Goal: Information Seeking & Learning: Learn about a topic

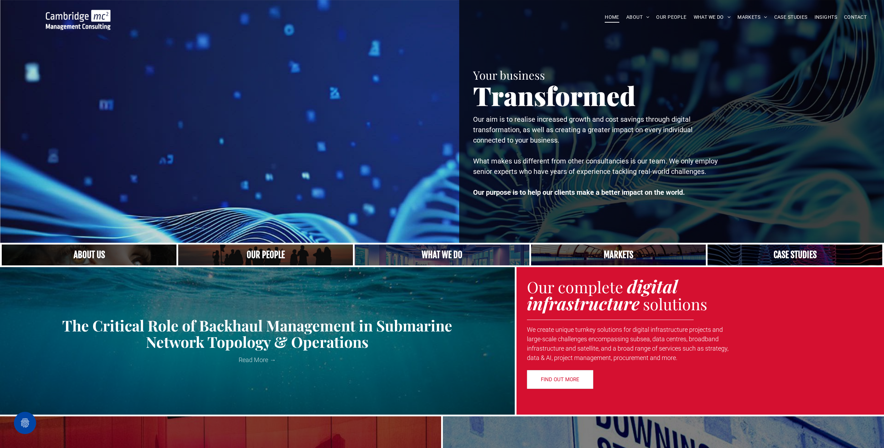
click at [423, 254] on link "A yoga teacher lifting his whole body off the ground in the peacock pose" at bounding box center [442, 255] width 185 height 22
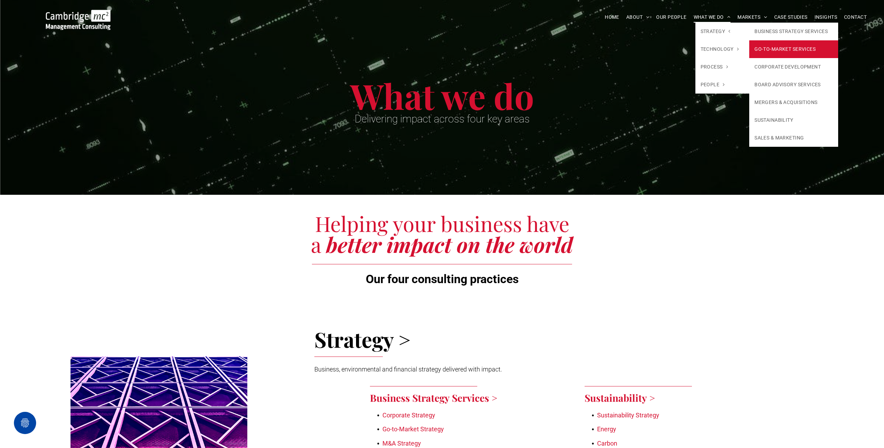
click at [789, 55] on link "GO-TO-MARKET SERVICES" at bounding box center [794, 49] width 89 height 18
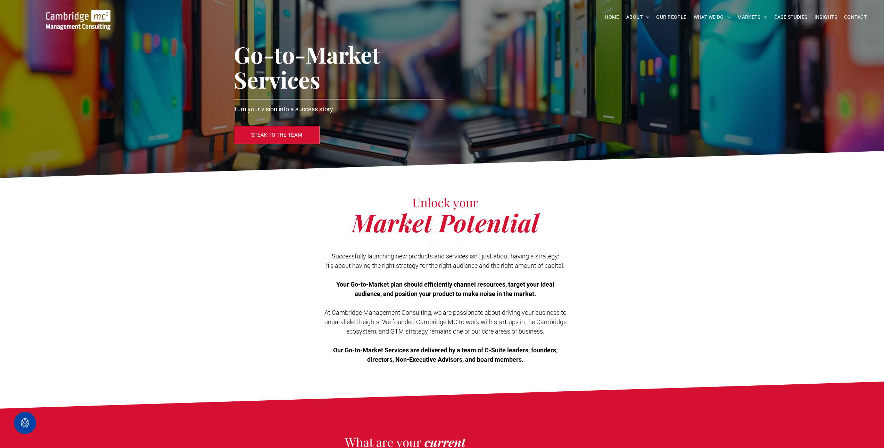
click at [66, 22] on img at bounding box center [78, 20] width 65 height 20
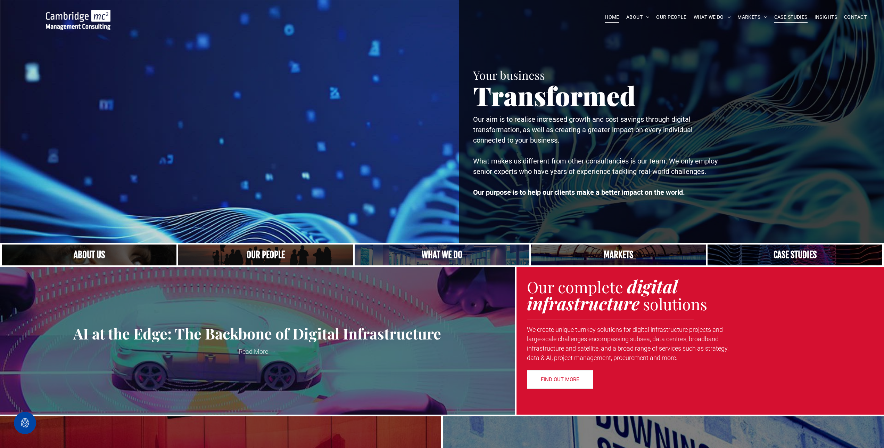
click at [805, 18] on span "CASE STUDIES" at bounding box center [791, 17] width 33 height 11
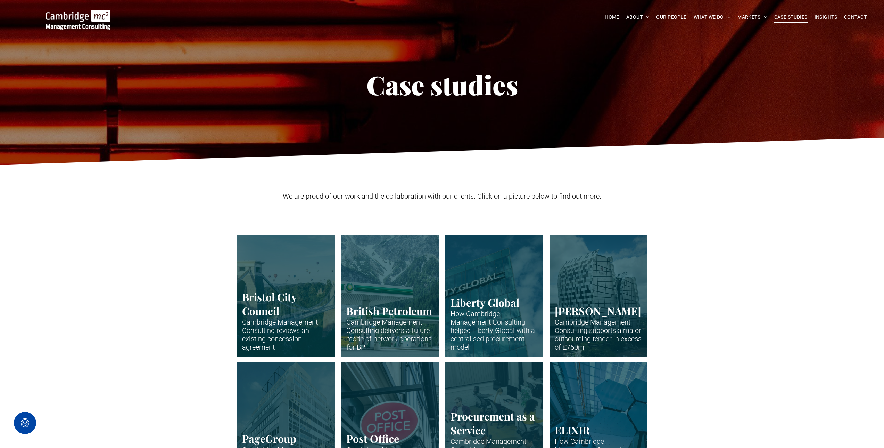
click at [86, 23] on img at bounding box center [78, 20] width 65 height 20
